Goal: Communication & Community: Answer question/provide support

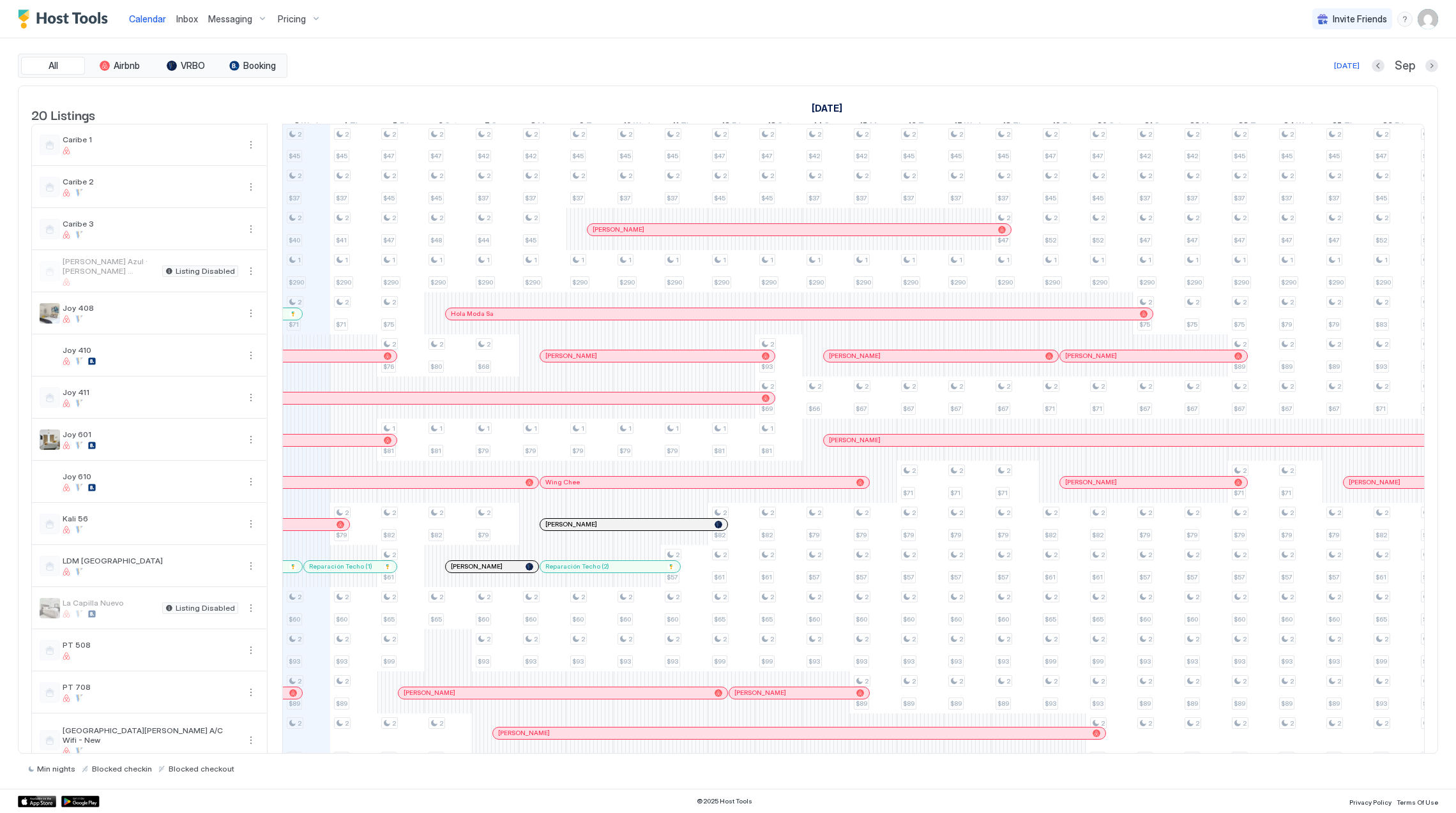
click at [189, 21] on span "Inbox" at bounding box center [187, 18] width 22 height 10
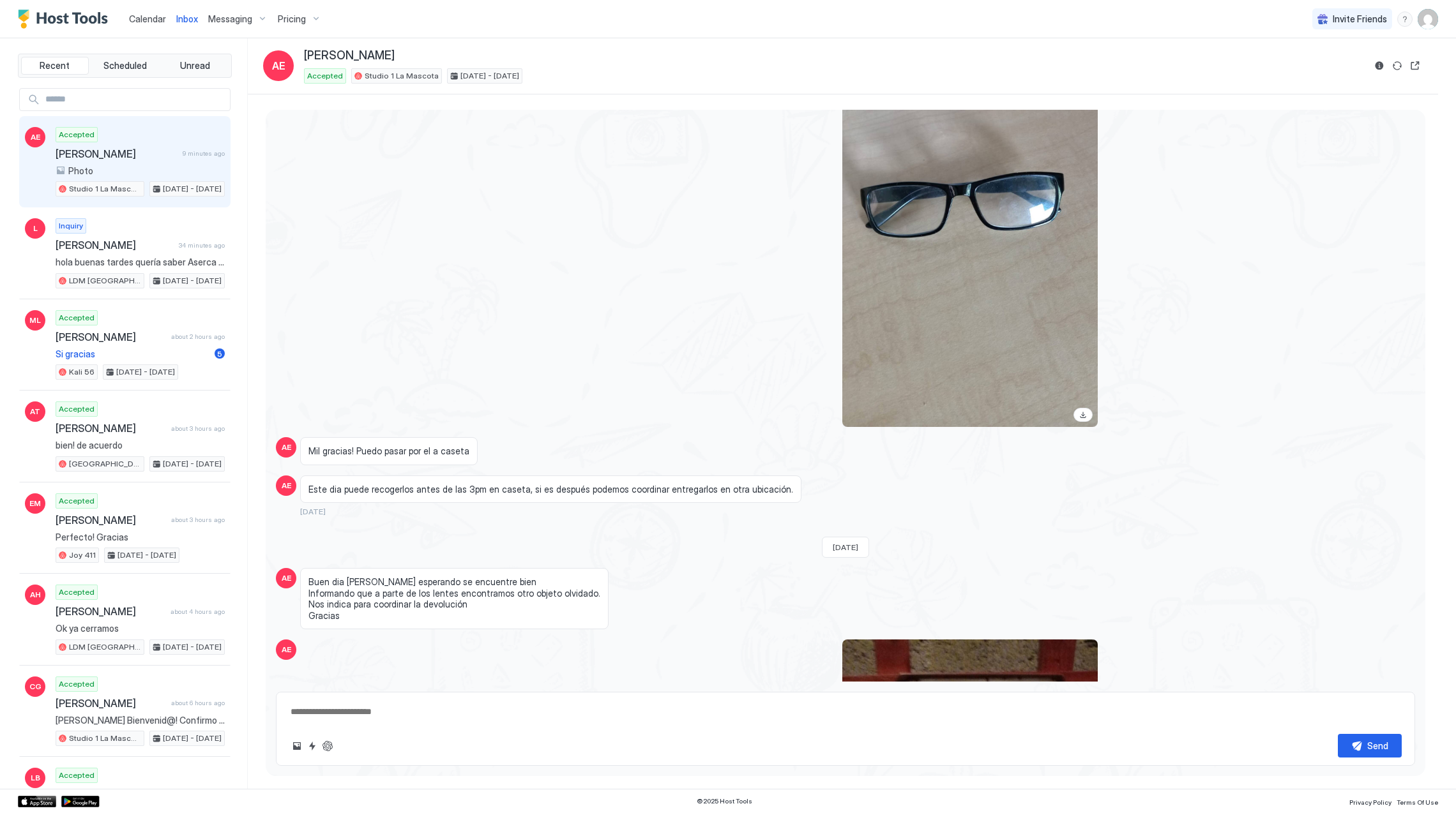
scroll to position [2664, 0]
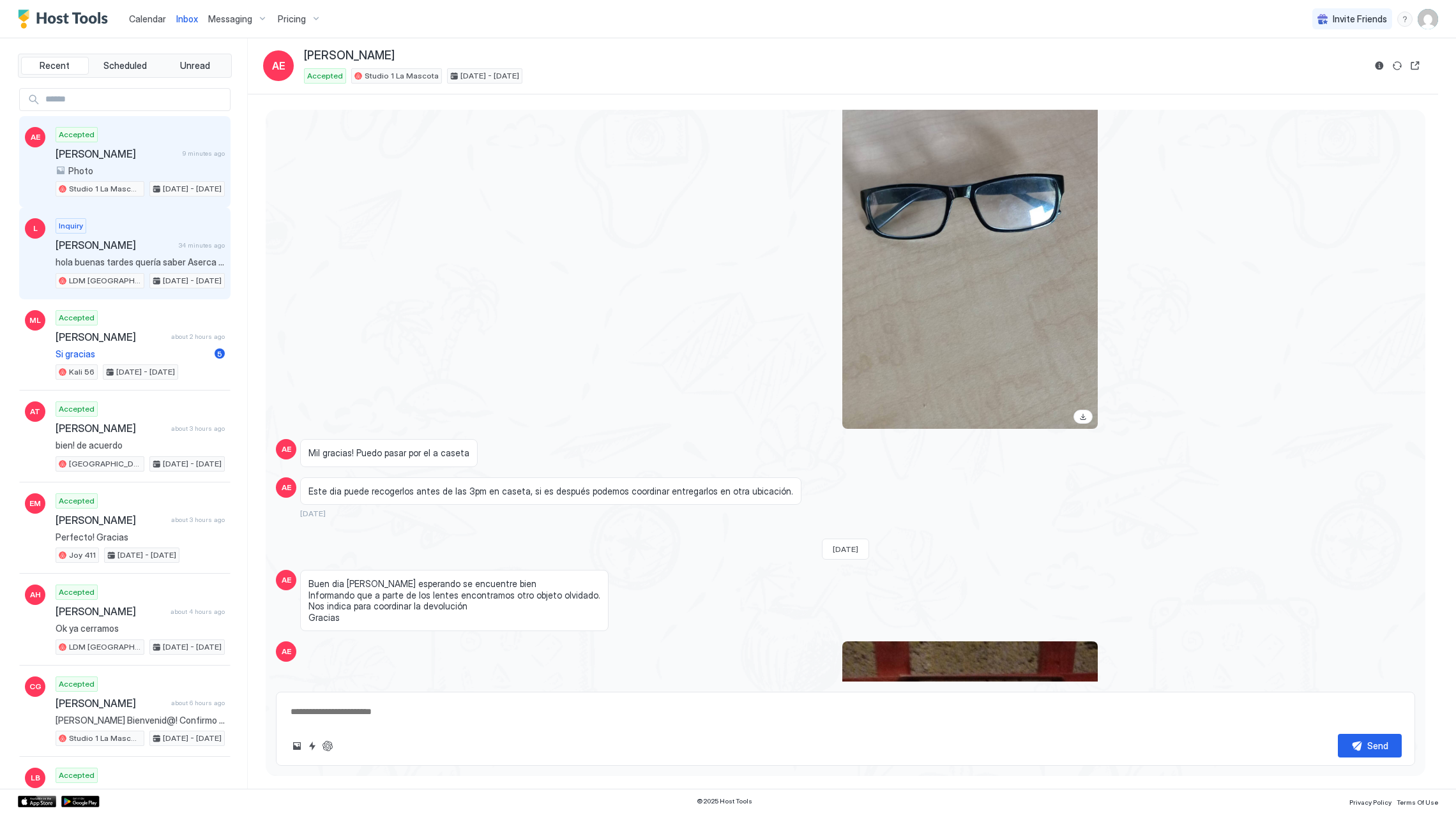
click at [137, 251] on span "[PERSON_NAME]" at bounding box center [115, 245] width 118 height 12
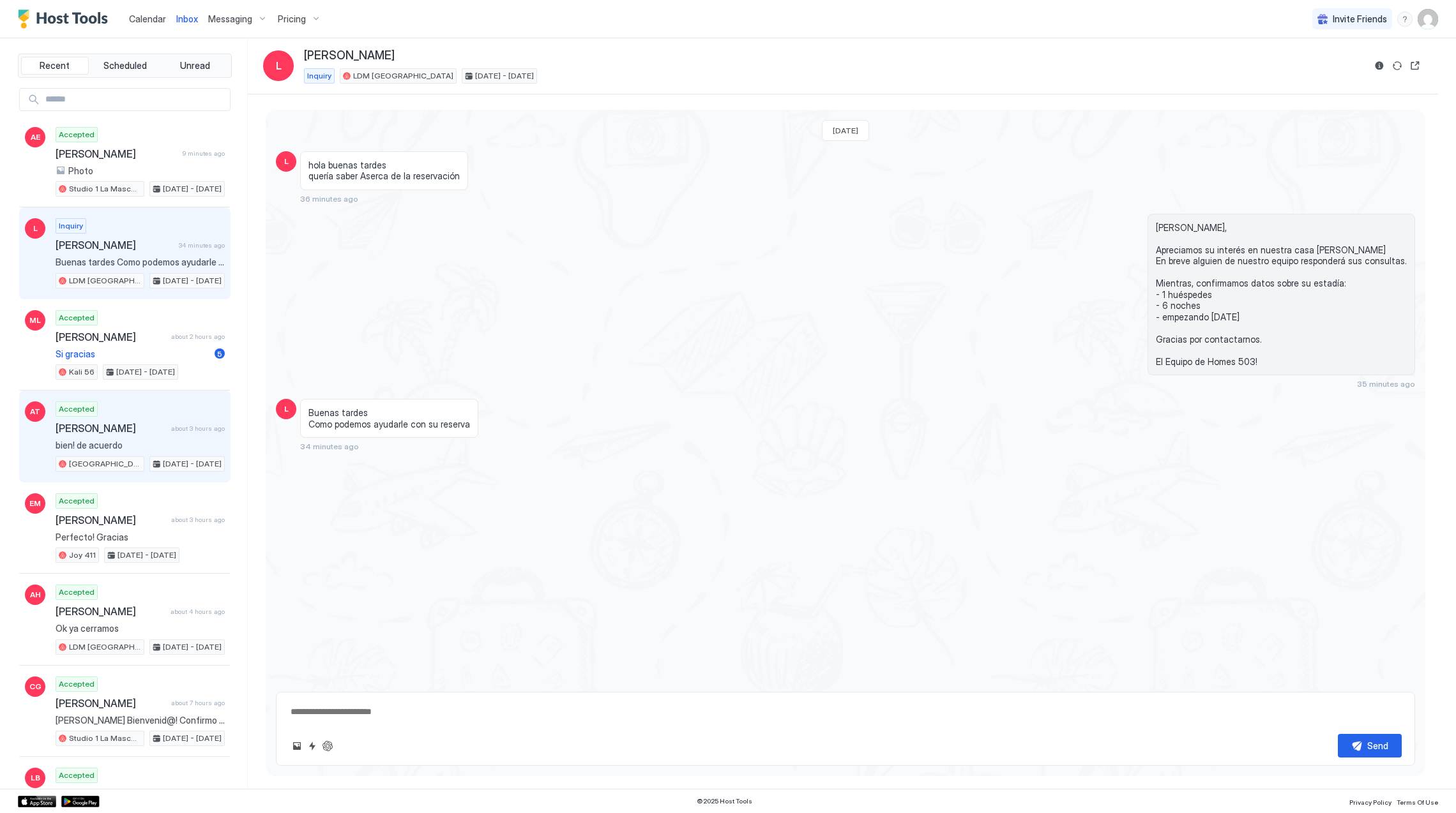
click at [124, 409] on div "Accepted [PERSON_NAME] about 3 hours ago bien! de acuerdo San [PERSON_NAME] 2Br…" at bounding box center [140, 436] width 169 height 70
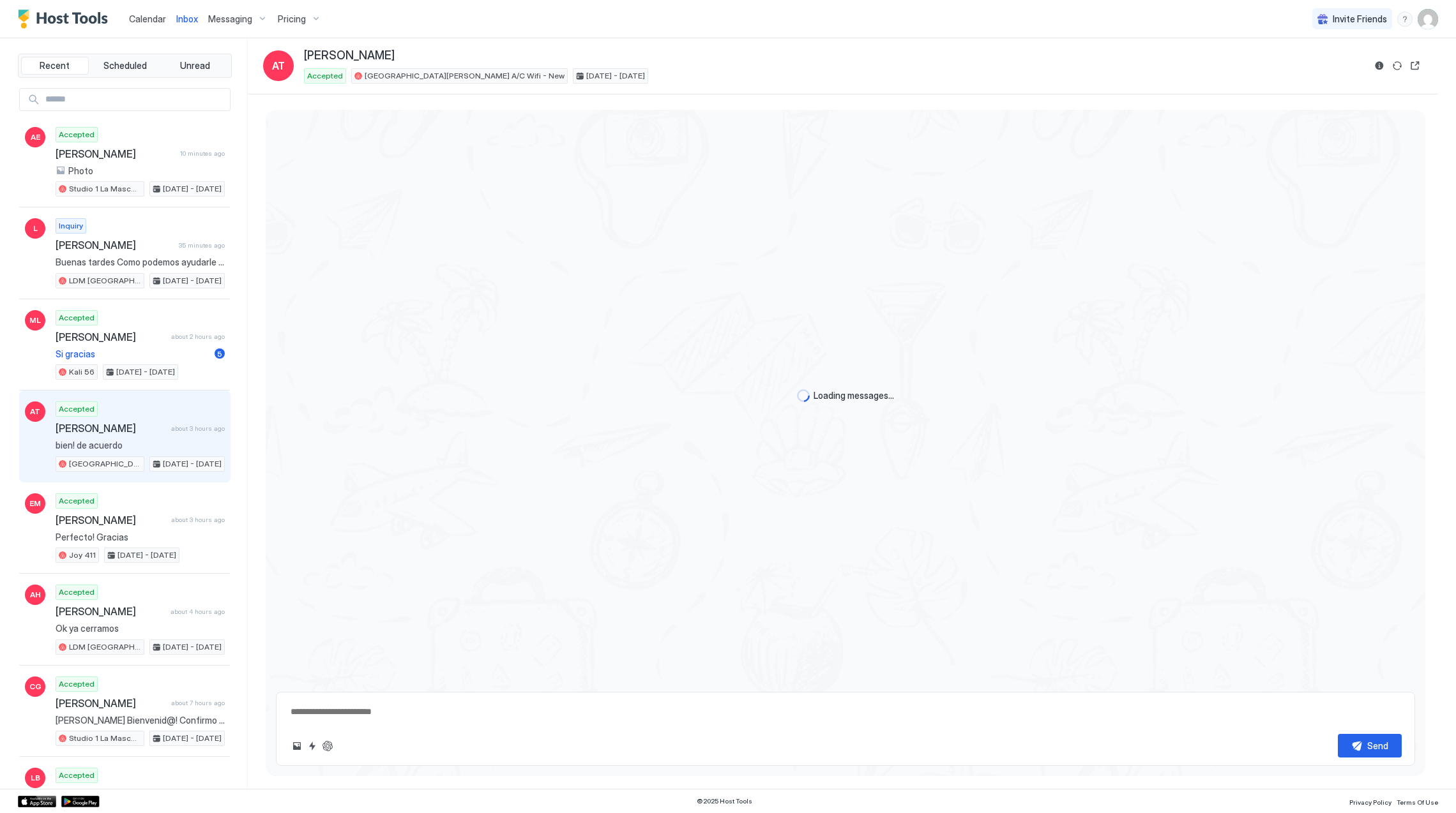
type textarea "*"
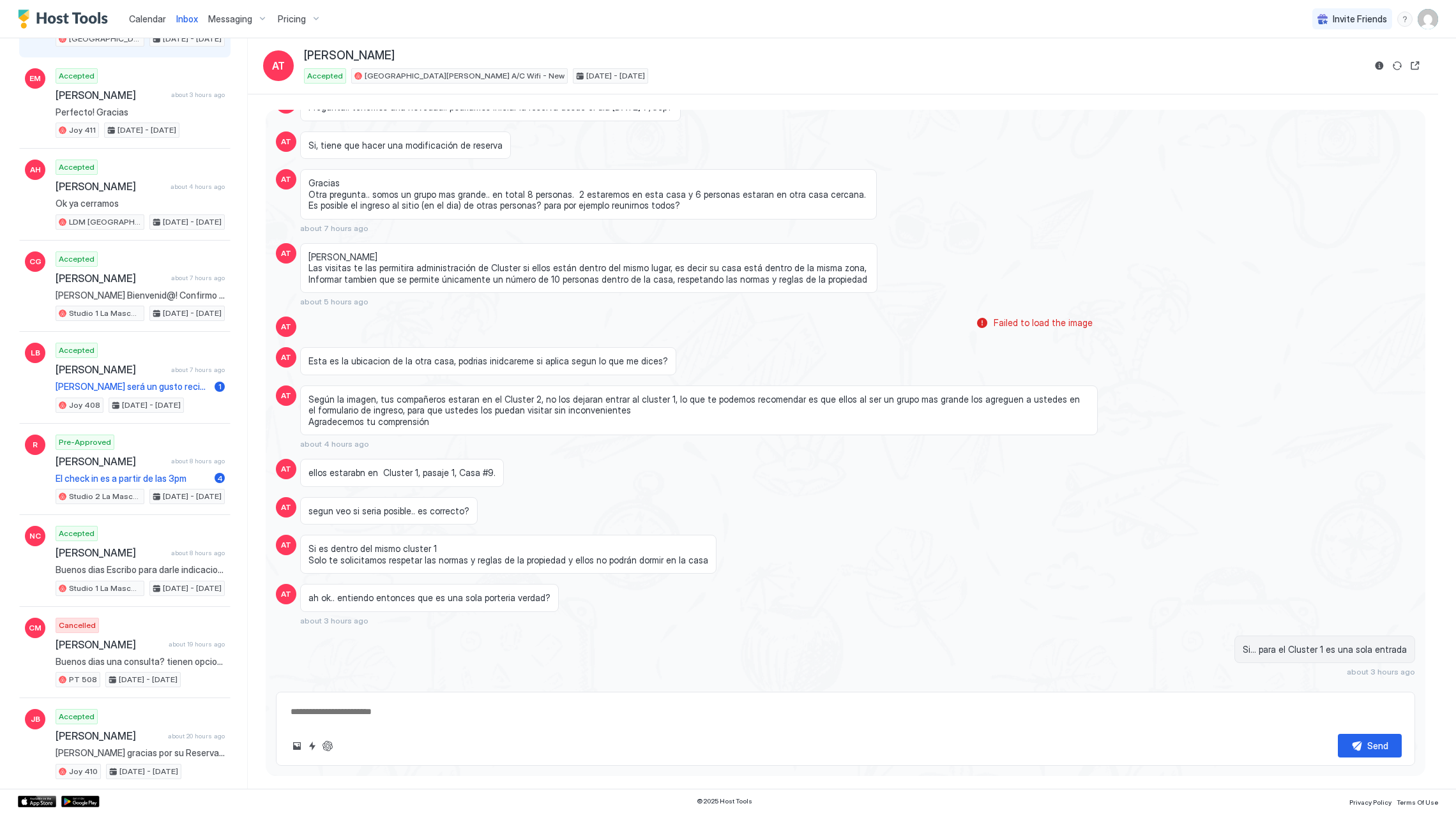
scroll to position [960, 0]
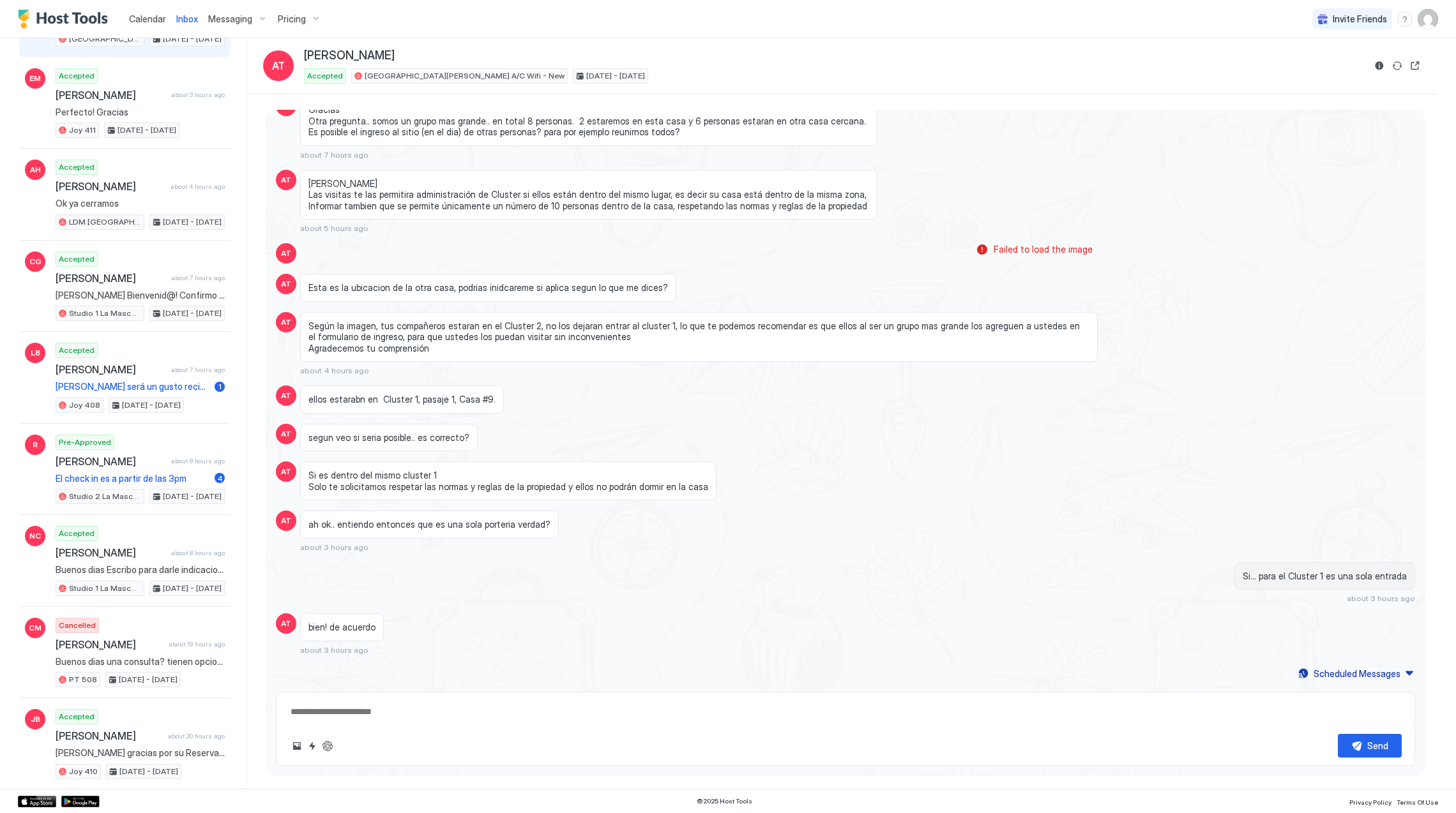
click at [47, 27] on img "Host Tools Logo" at bounding box center [65, 19] width 96 height 19
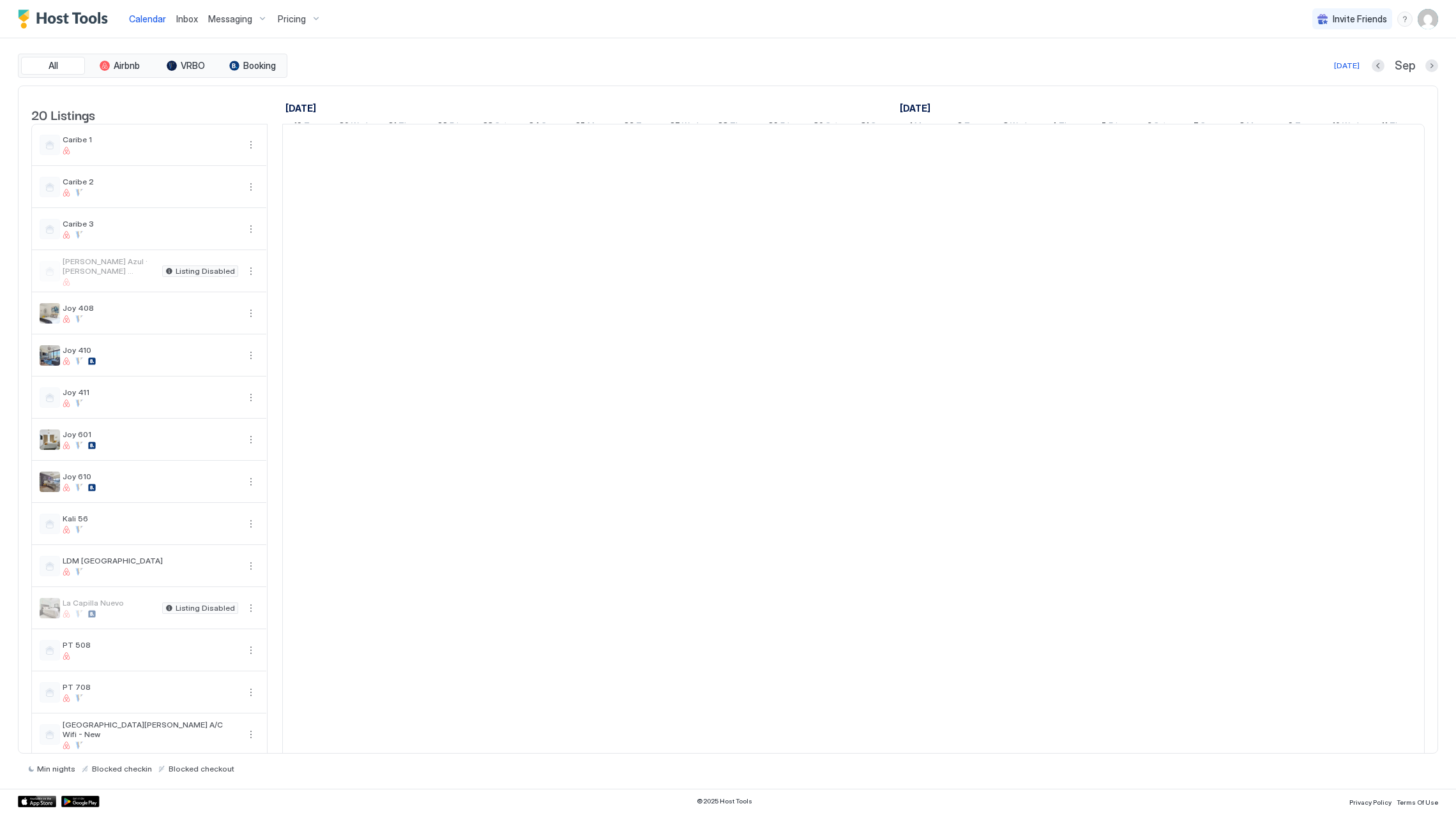
scroll to position [0, 709]
